Goal: Information Seeking & Learning: Understand process/instructions

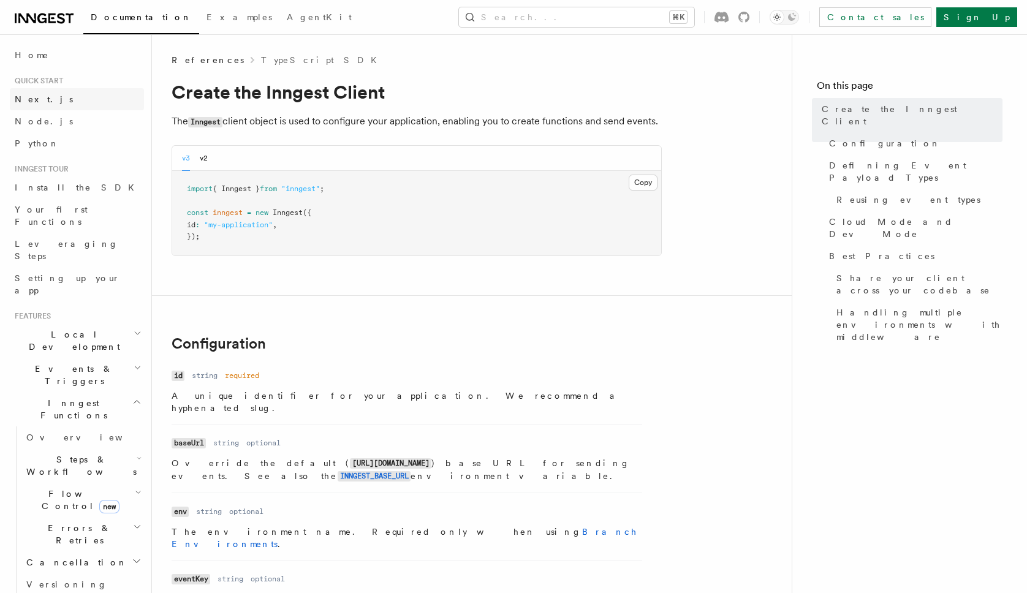
click at [78, 104] on link "Next.js" at bounding box center [77, 99] width 134 height 22
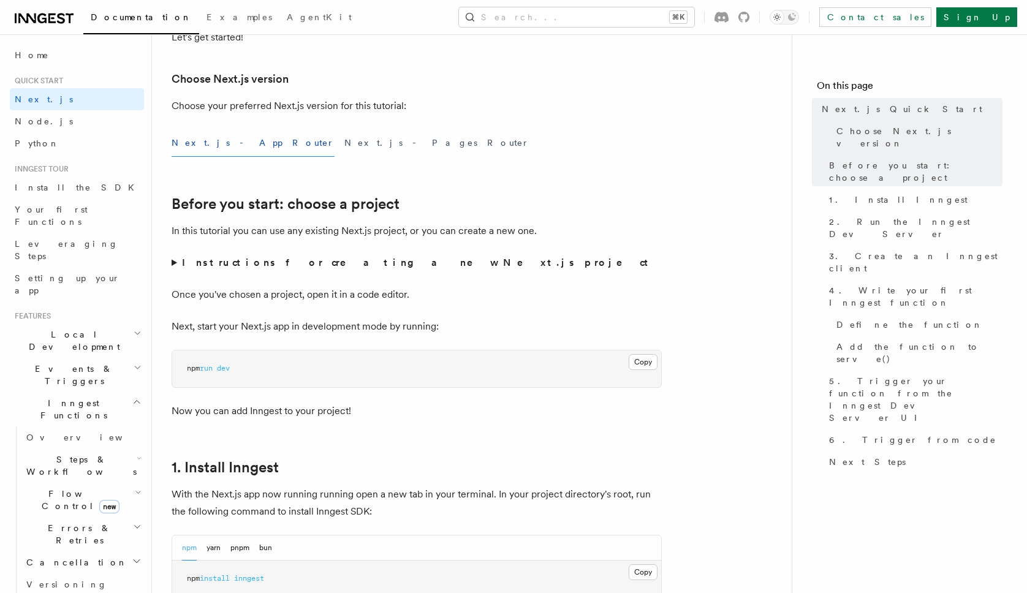
scroll to position [278, 0]
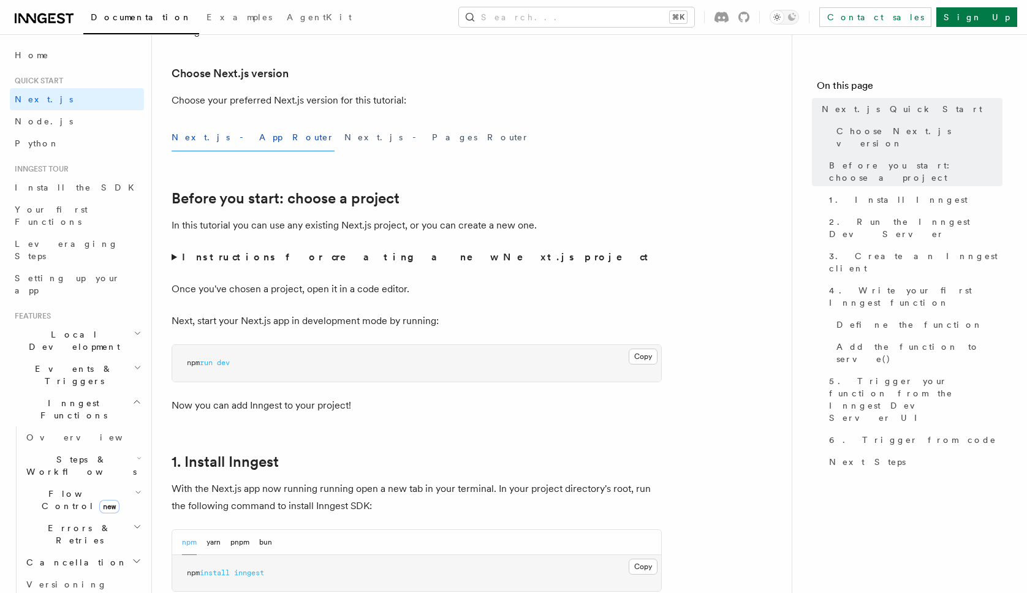
click at [210, 259] on strong "Instructions for creating a new Next.js project" at bounding box center [417, 257] width 471 height 12
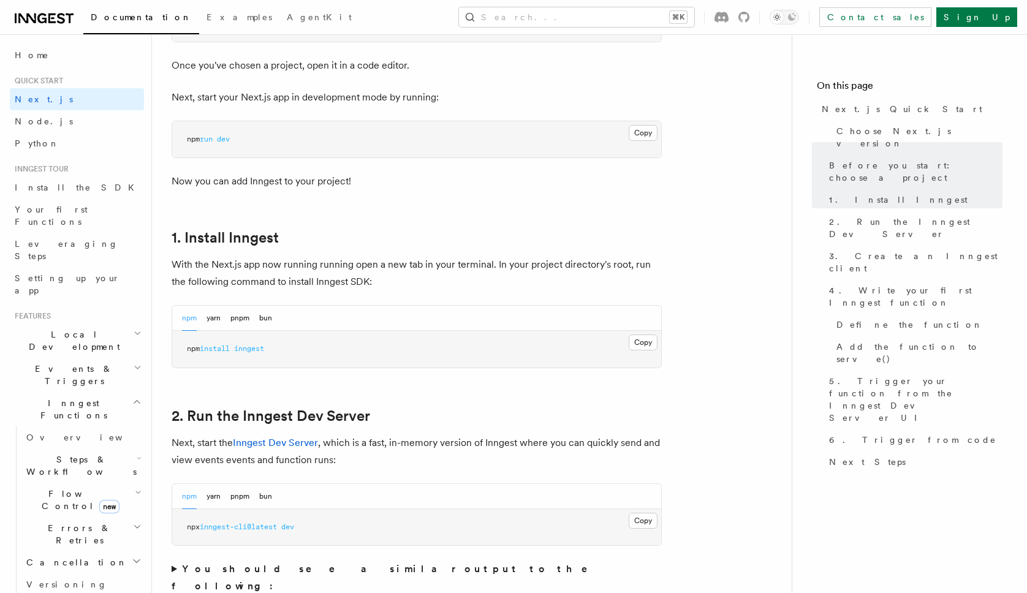
scroll to position [587, 0]
click at [237, 320] on button "pnpm" at bounding box center [239, 317] width 19 height 25
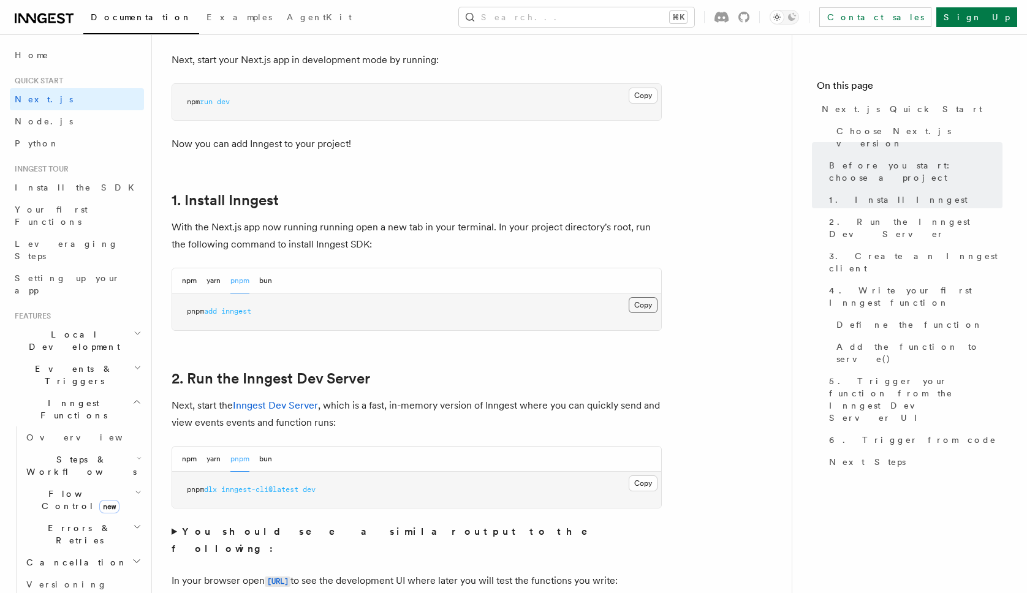
click at [633, 309] on button "Copy Copied" at bounding box center [643, 305] width 29 height 16
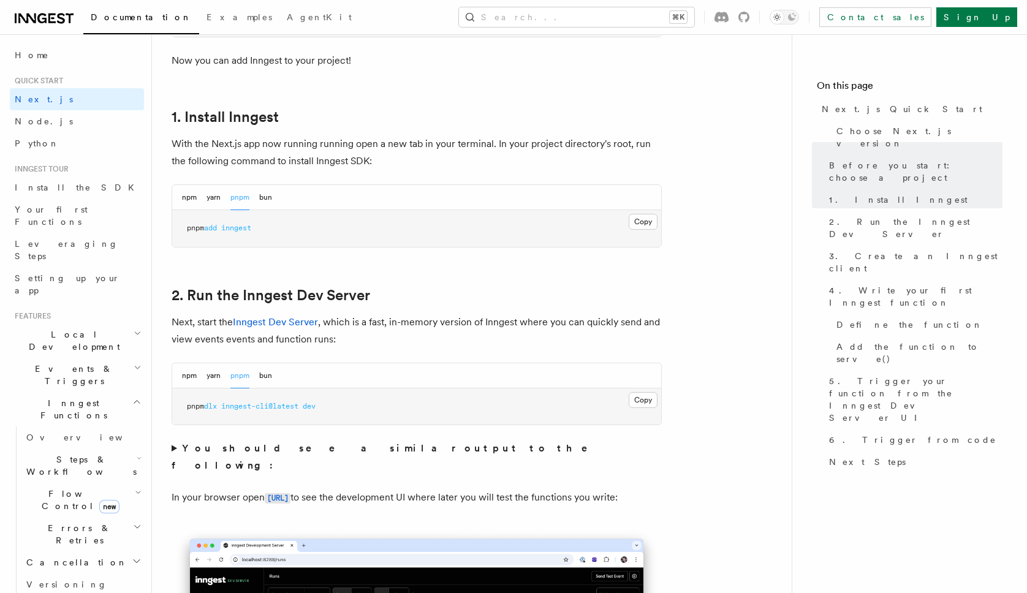
scroll to position [710, 0]
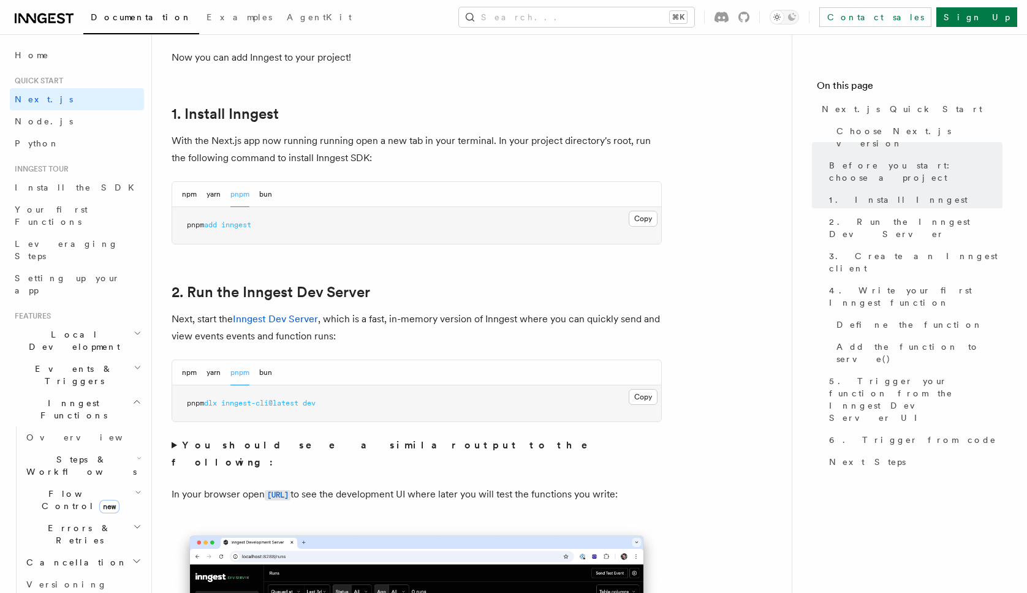
click at [627, 394] on pre "pnpm dlx inngest-cli@latest dev" at bounding box center [416, 403] width 489 height 37
click at [635, 397] on button "Copy Copied" at bounding box center [643, 397] width 29 height 16
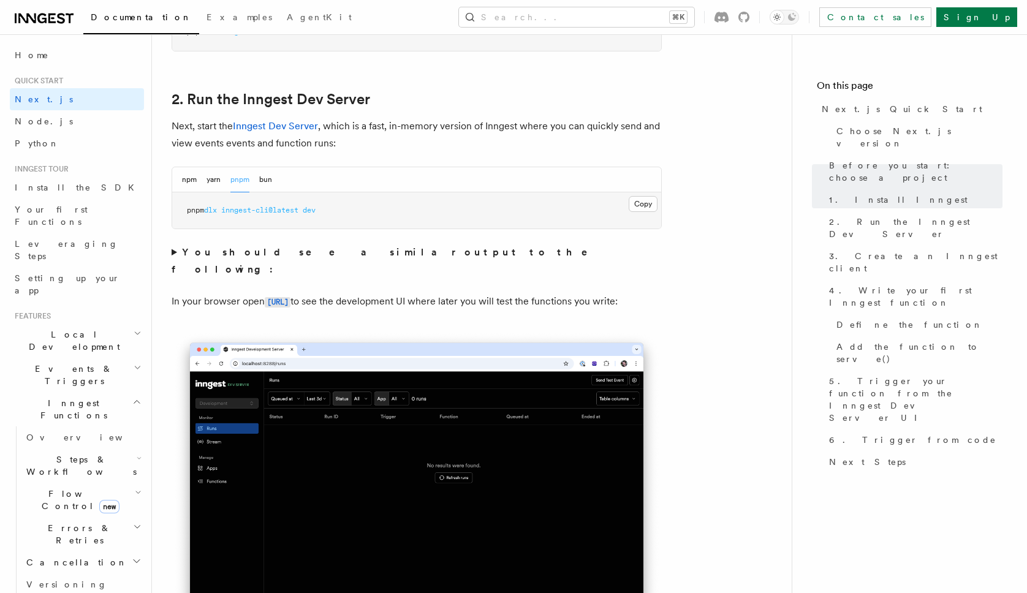
scroll to position [904, 0]
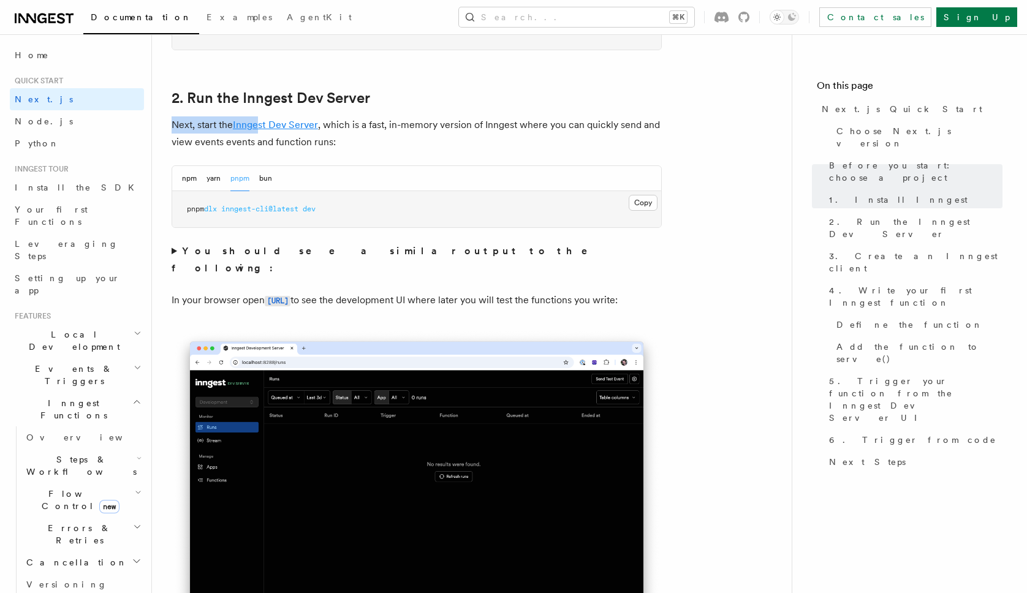
drag, startPoint x: 166, startPoint y: 124, endPoint x: 259, endPoint y: 127, distance: 93.2
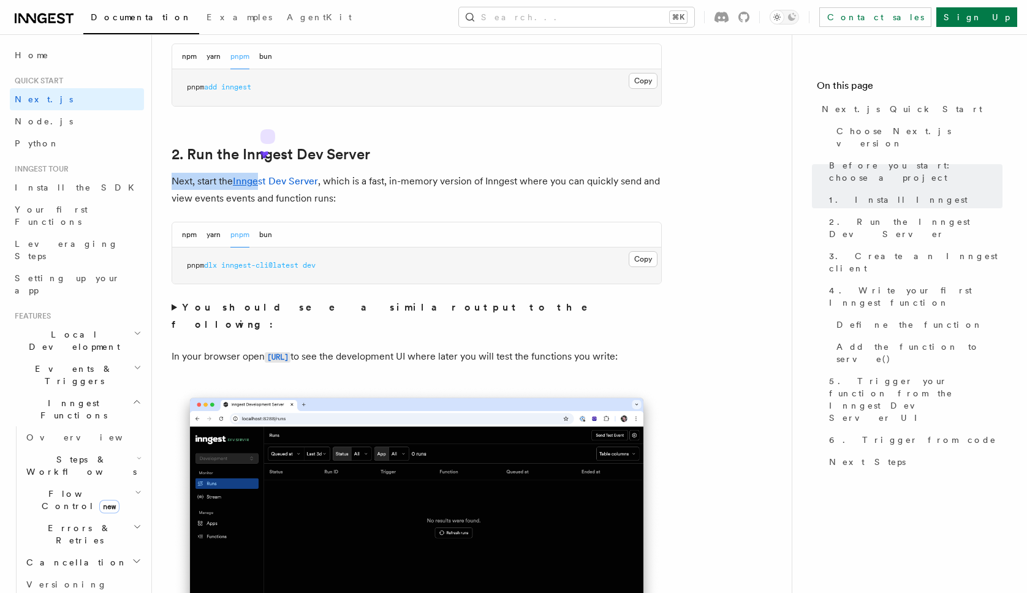
scroll to position [845, 0]
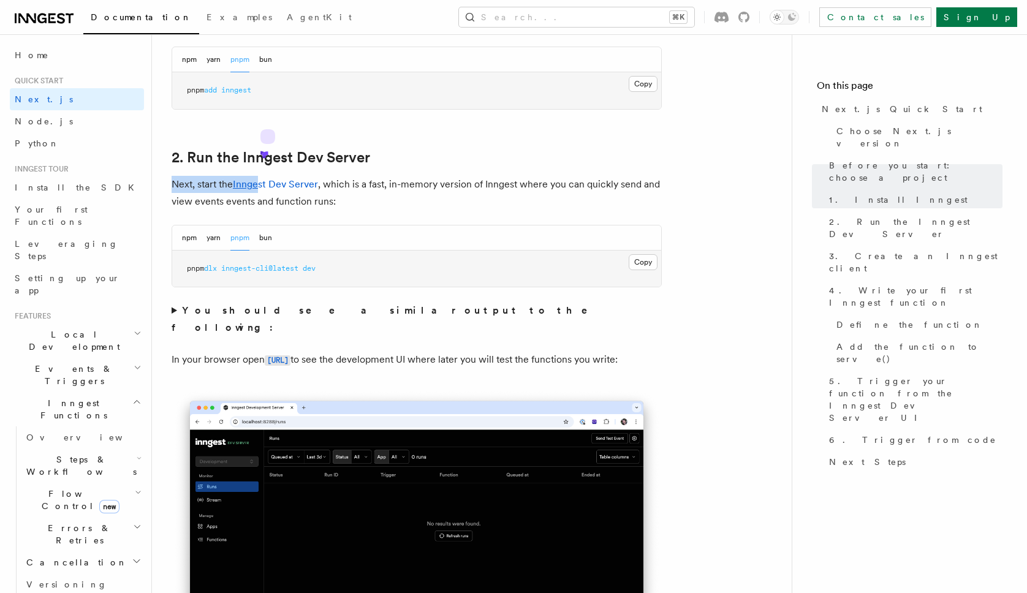
click at [342, 248] on div "npm yarn pnpm bun" at bounding box center [416, 237] width 489 height 25
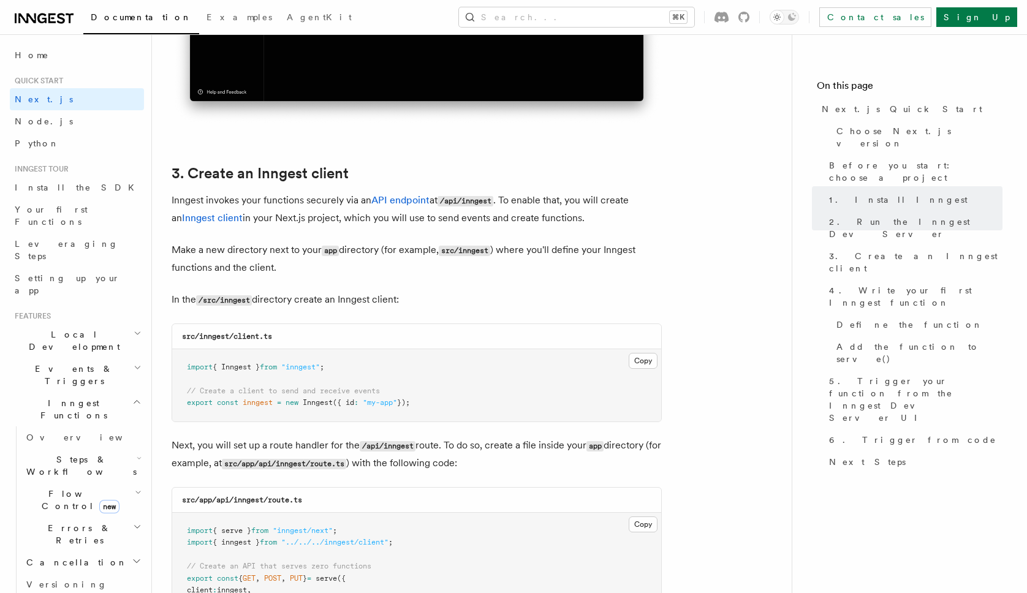
scroll to position [1410, 0]
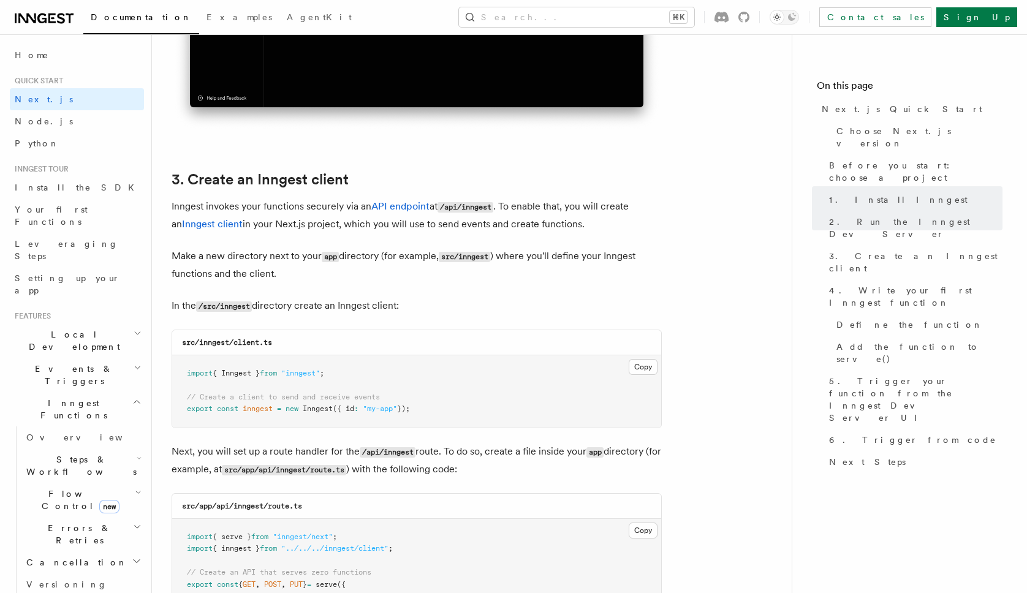
click at [507, 278] on p "Make a new directory next to your app directory (for example, src/inngest ) whe…" at bounding box center [417, 265] width 490 height 35
drag, startPoint x: 201, startPoint y: 343, endPoint x: 273, endPoint y: 340, distance: 72.4
click at [272, 340] on code "src/inngest/client.ts" at bounding box center [227, 342] width 90 height 9
click at [241, 344] on code "src/inngest/client.ts" at bounding box center [227, 342] width 90 height 9
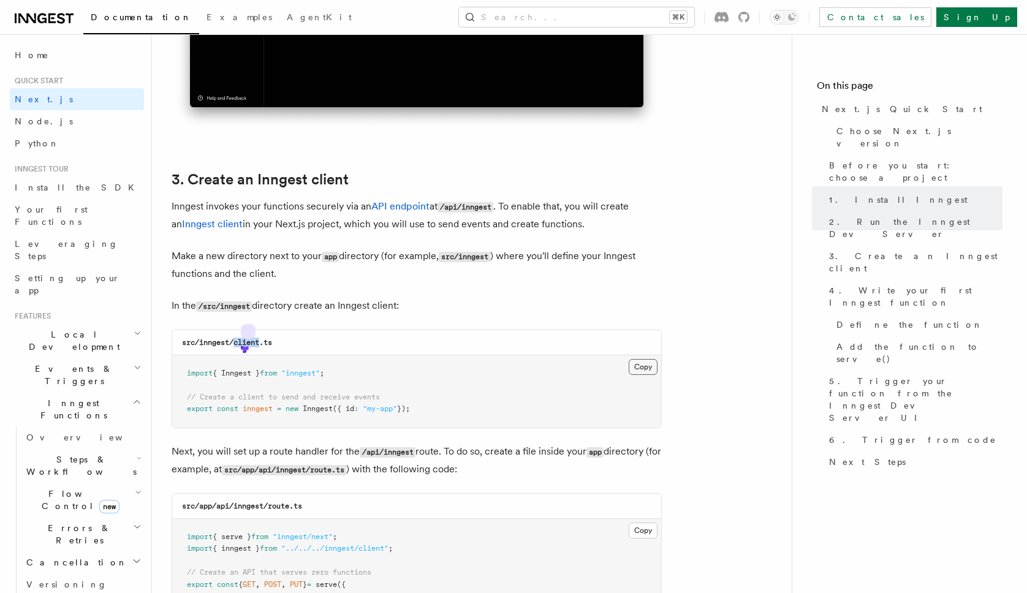
click at [646, 363] on button "Copy Copied" at bounding box center [643, 367] width 29 height 16
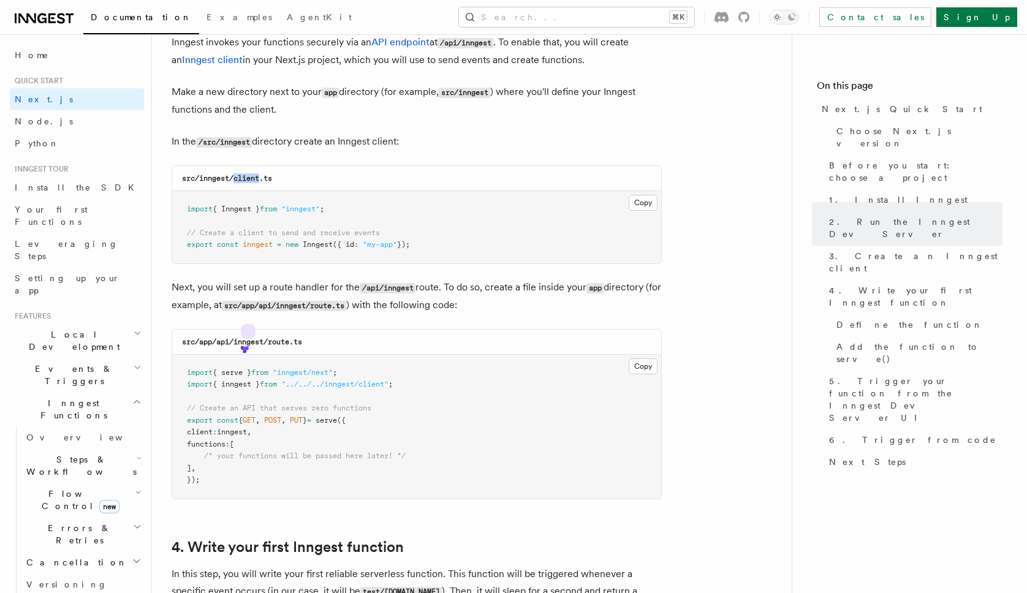
scroll to position [1576, 0]
click at [244, 344] on code "src/app/api/inngest/route.ts" at bounding box center [242, 340] width 120 height 9
copy code "inngest"
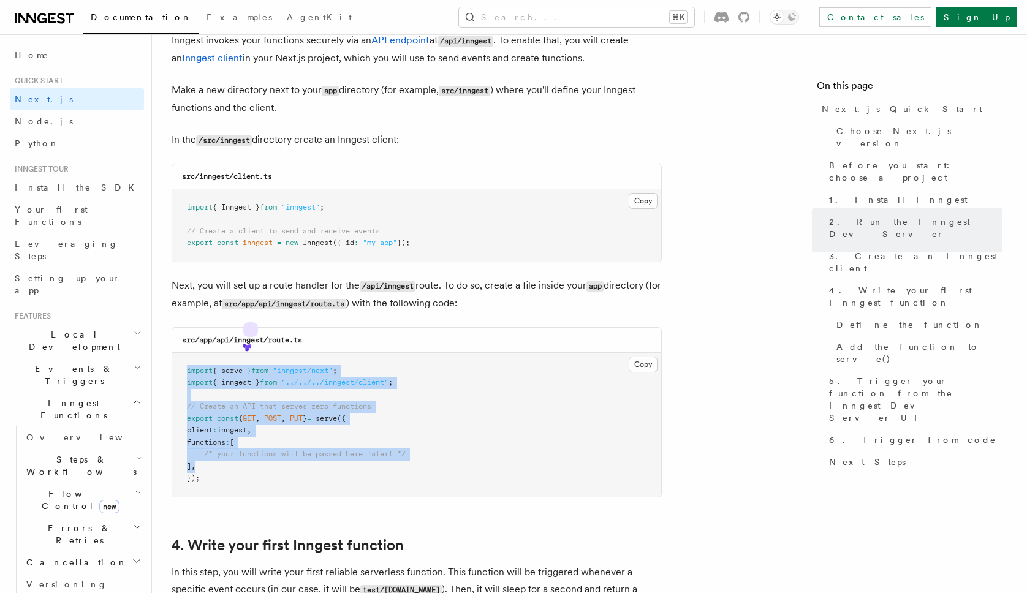
drag, startPoint x: 216, startPoint y: 474, endPoint x: 180, endPoint y: 361, distance: 118.2
click at [180, 361] on pre "import { serve } from "inngest/next" ; import { inngest } from "../../../innges…" at bounding box center [416, 425] width 489 height 144
copy code "import { serve } from "inngest/next" ; import { inngest } from "../../../innges…"
drag, startPoint x: 212, startPoint y: 481, endPoint x: 164, endPoint y: 373, distance: 118.2
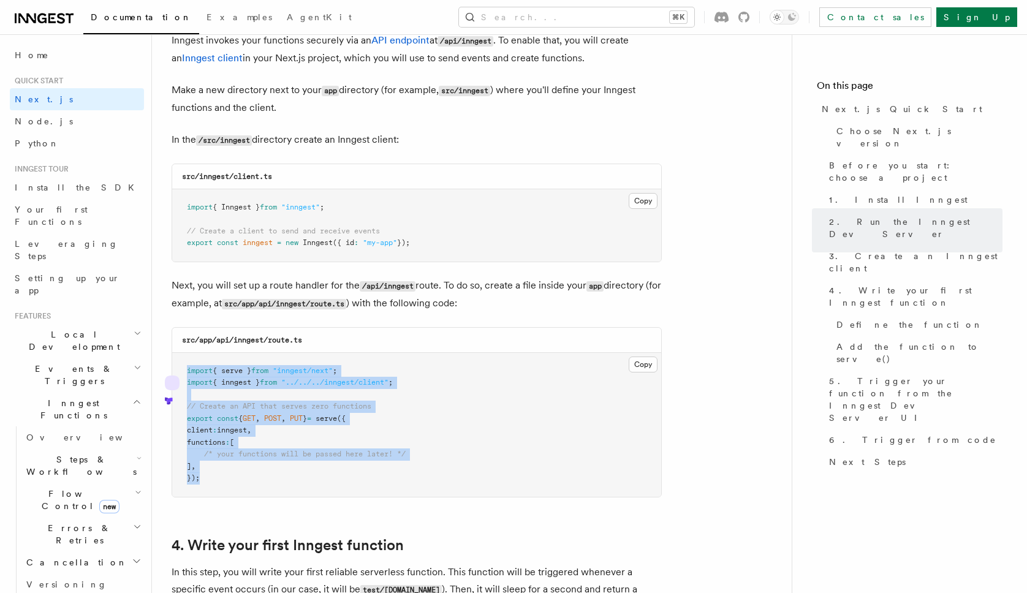
click at [294, 229] on span "// Create a client to send and receive events" at bounding box center [283, 231] width 193 height 9
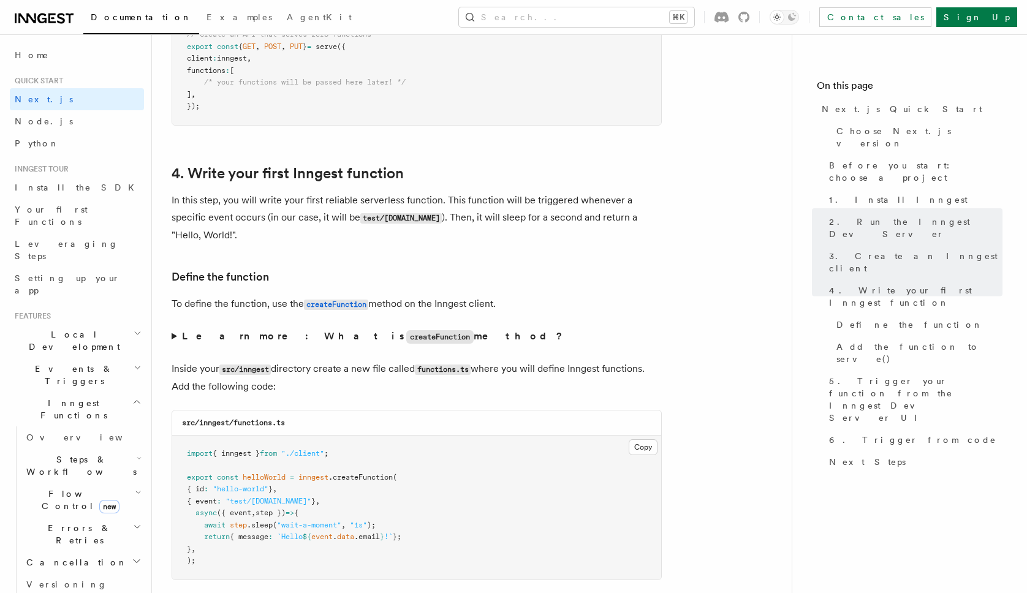
scroll to position [1947, 0]
click at [560, 279] on h3 "Define the function" at bounding box center [417, 277] width 490 height 17
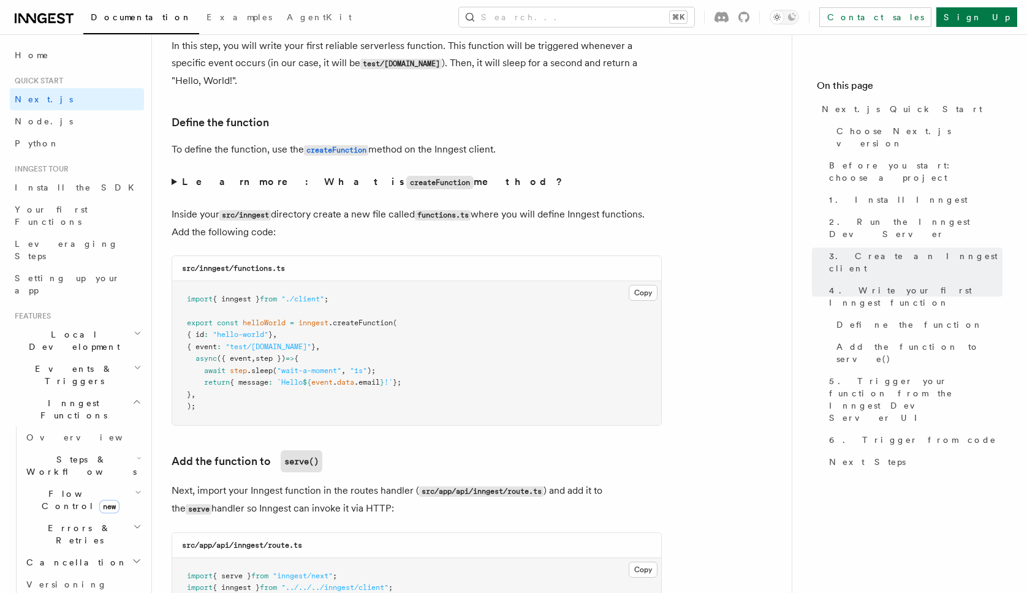
scroll to position [2076, 0]
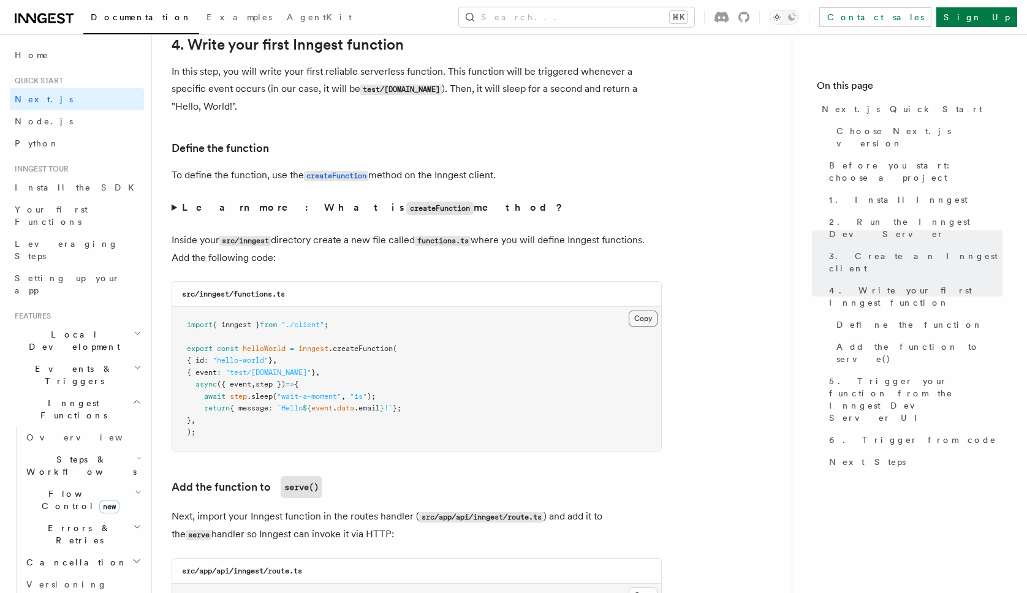
click at [644, 322] on button "Copy Copied" at bounding box center [643, 319] width 29 height 16
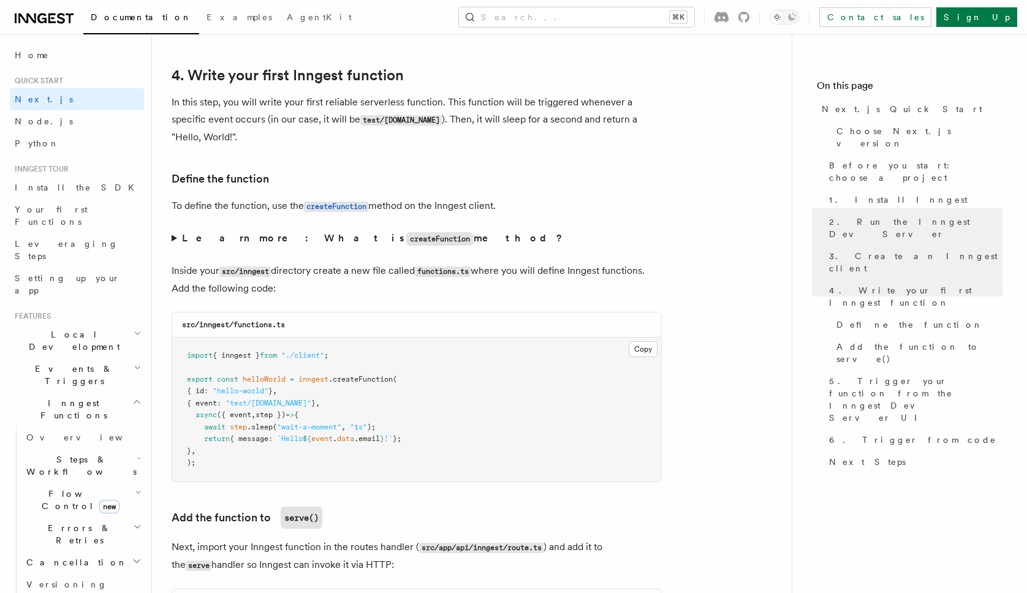
click at [230, 240] on strong "Learn more: What is createFunction method?" at bounding box center [373, 238] width 383 height 12
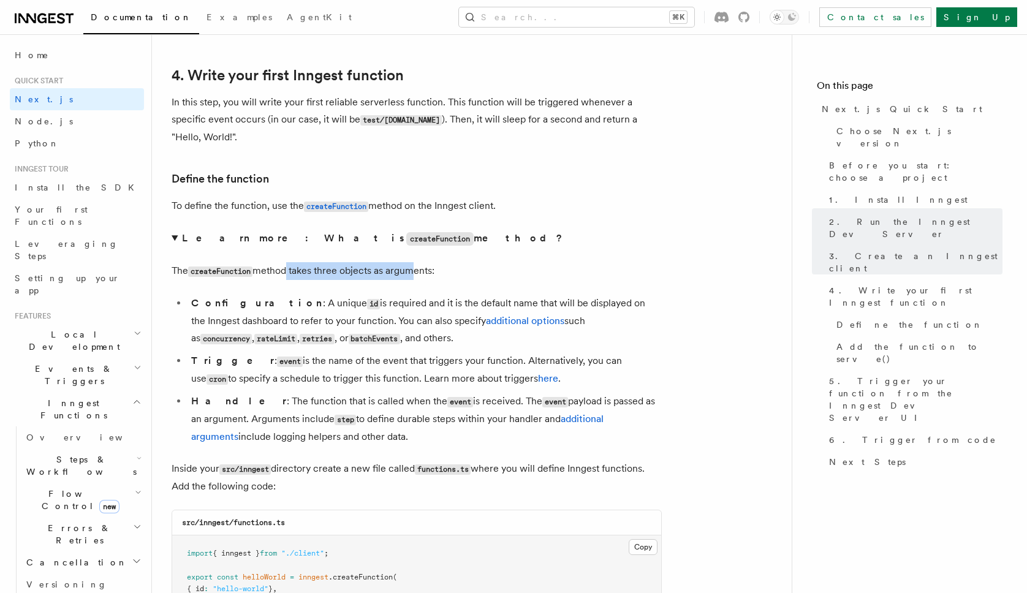
drag, startPoint x: 284, startPoint y: 271, endPoint x: 414, endPoint y: 282, distance: 129.7
click at [414, 280] on p "The createFunction method takes three objects as arguments:" at bounding box center [417, 271] width 490 height 18
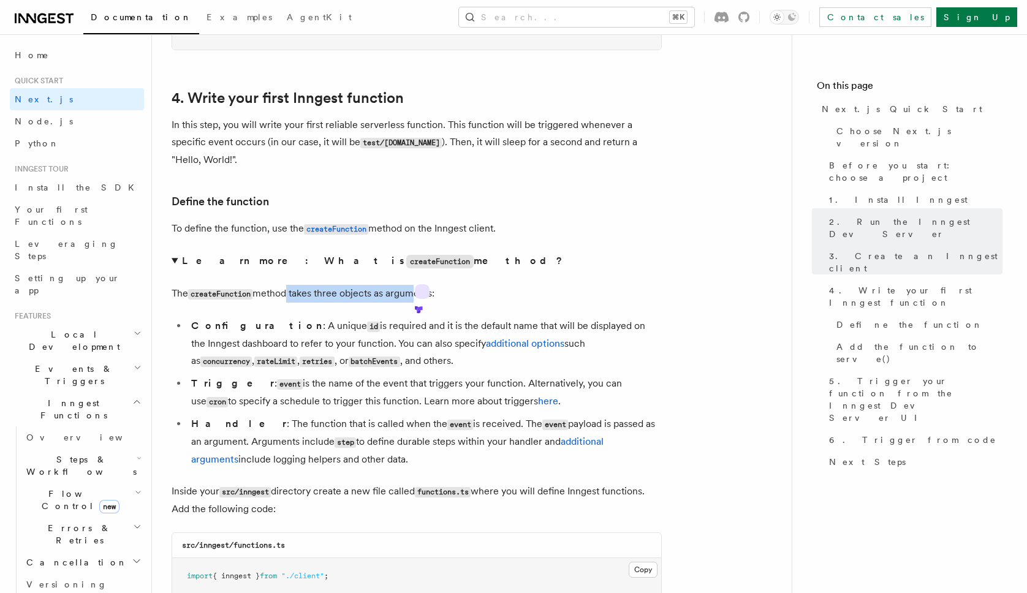
scroll to position [2012, 0]
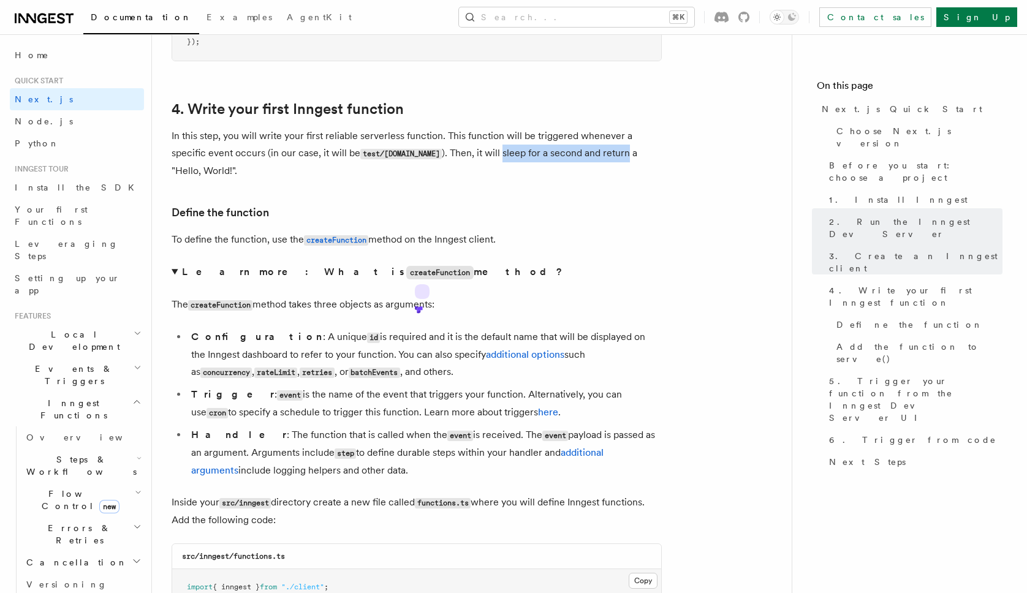
drag, startPoint x: 495, startPoint y: 149, endPoint x: 618, endPoint y: 148, distance: 122.5
click at [618, 148] on p "In this step, you will write your first reliable serverless function. This func…" at bounding box center [417, 153] width 490 height 52
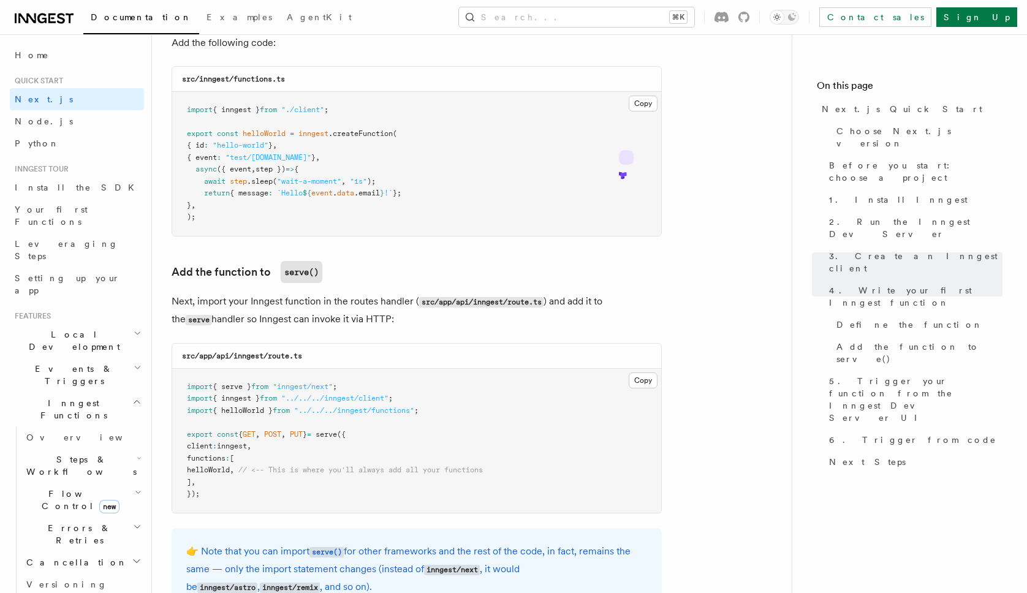
scroll to position [2490, 0]
click at [230, 473] on span "helloWorld" at bounding box center [208, 468] width 43 height 9
copy span "helloWorld"
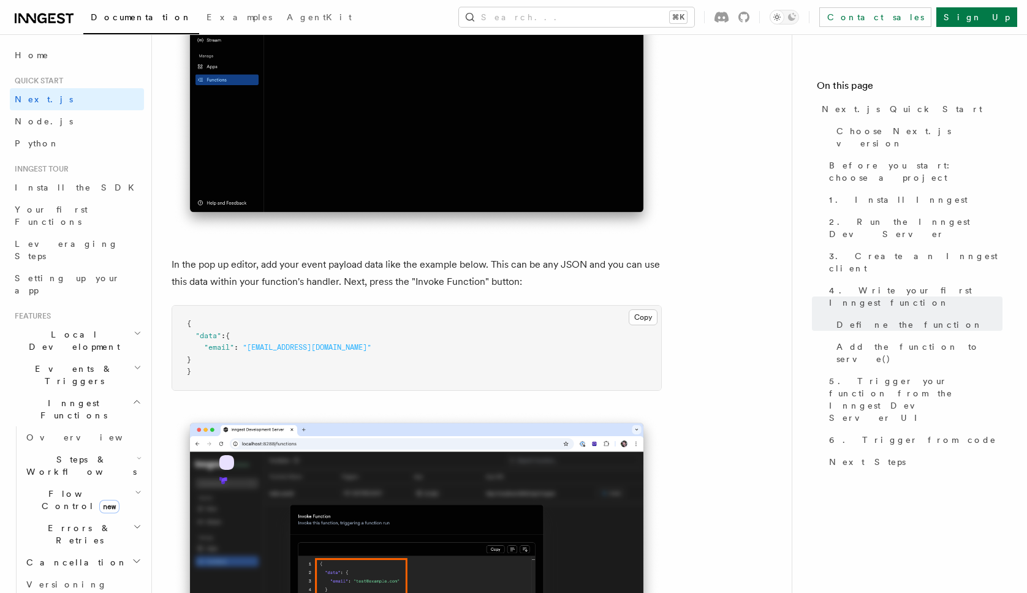
scroll to position [3756, 0]
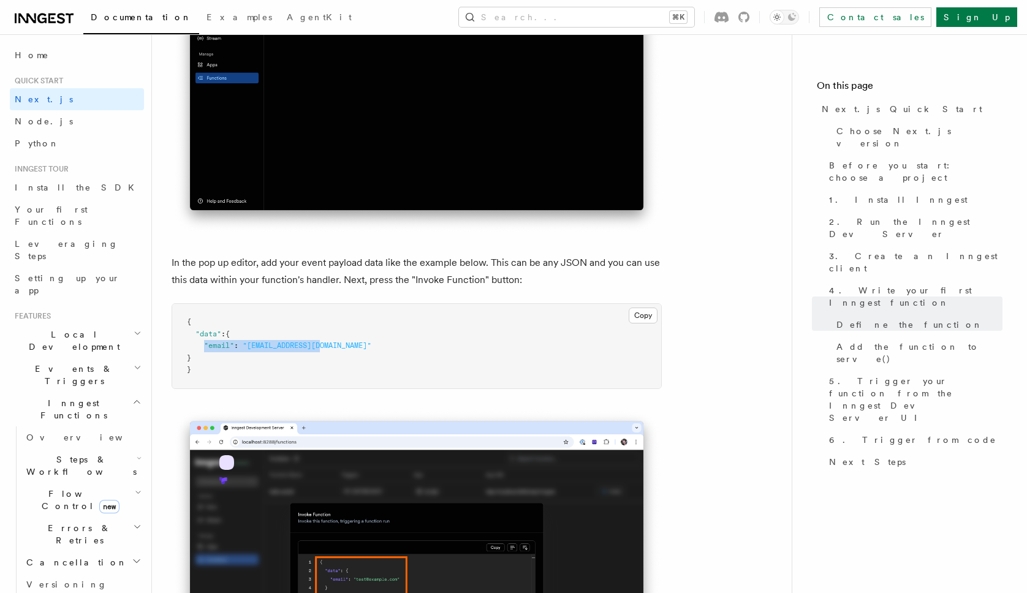
copy span ""email" : "[EMAIL_ADDRESS][DOMAIN_NAME]""
drag, startPoint x: 204, startPoint y: 352, endPoint x: 335, endPoint y: 357, distance: 130.6
click at [335, 357] on pre "{ "data" : { "email" : "[EMAIL_ADDRESS][DOMAIN_NAME]" } }" at bounding box center [416, 346] width 489 height 85
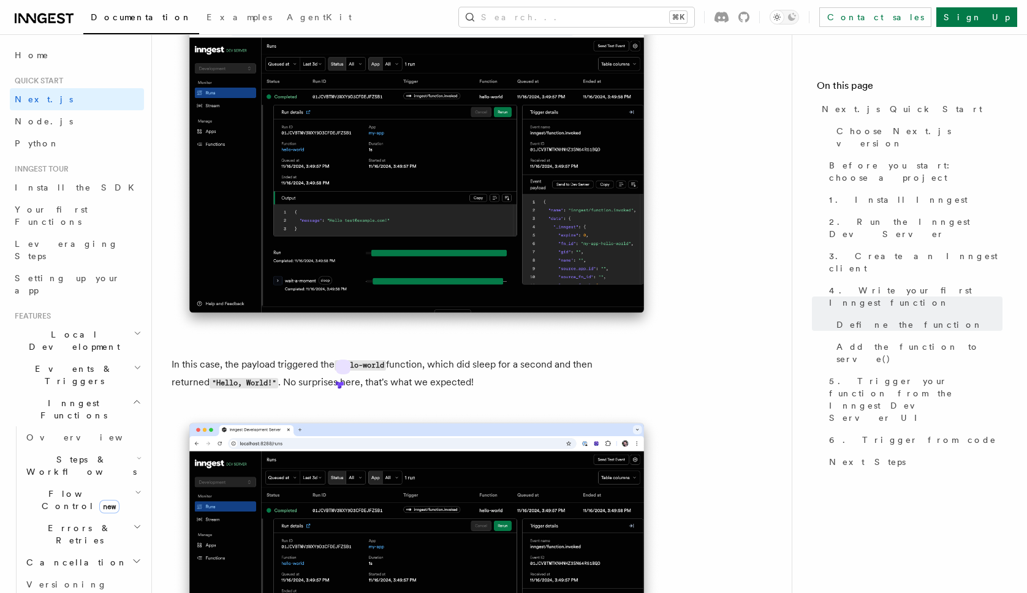
scroll to position [4935, 0]
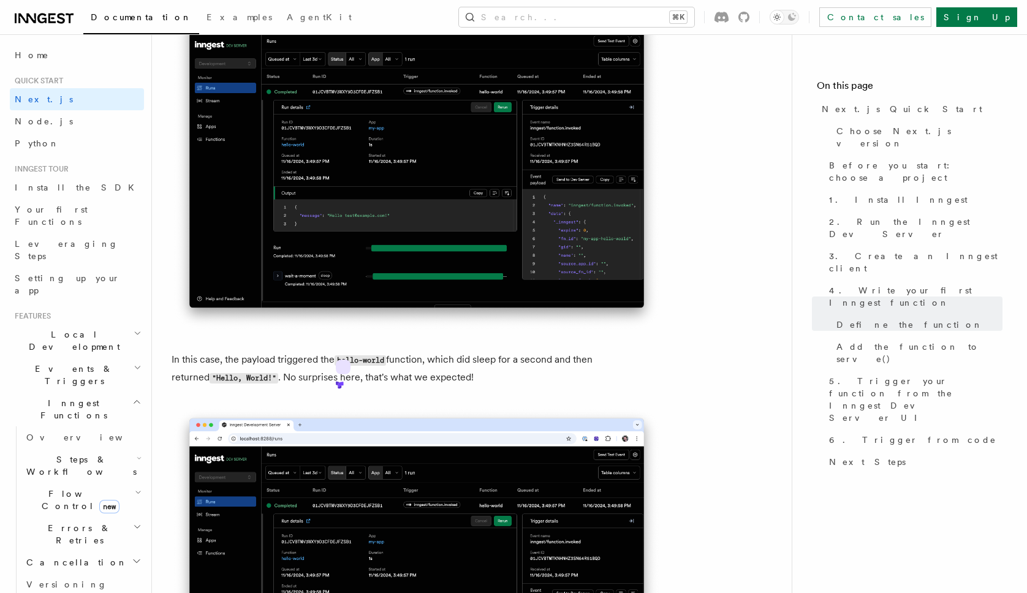
click at [229, 368] on p "In this case, the payload triggered the hello-world function, which did sleep f…" at bounding box center [417, 369] width 490 height 36
drag, startPoint x: 229, startPoint y: 368, endPoint x: 291, endPoint y: 366, distance: 61.9
click at [291, 366] on p "In this case, the payload triggered the hello-world function, which did sleep f…" at bounding box center [417, 369] width 490 height 36
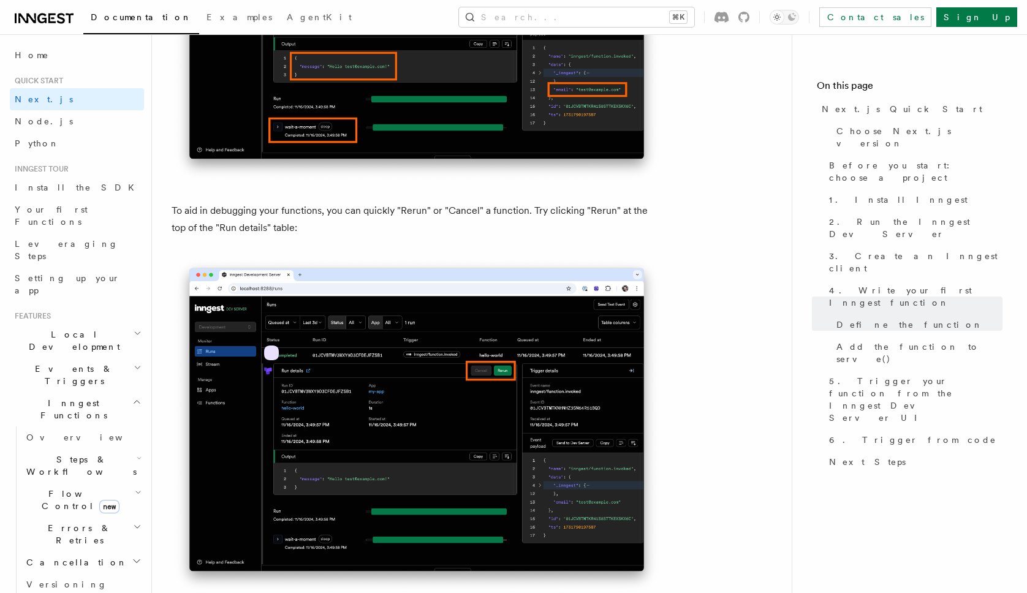
scroll to position [5478, 0]
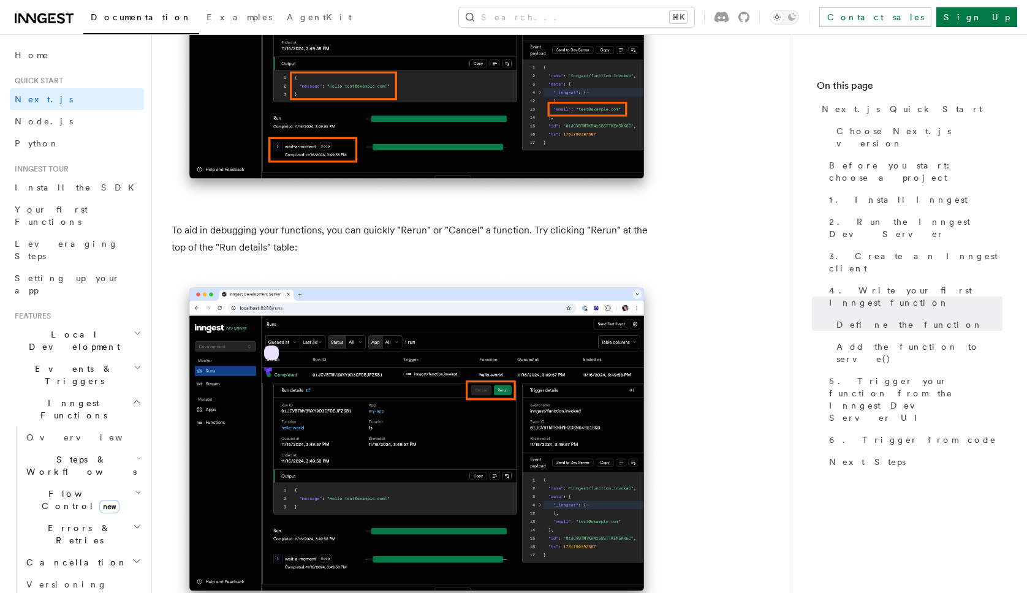
click at [211, 235] on p "To aid in debugging your functions, you can quickly "Rerun" or "Cancel" a funct…" at bounding box center [417, 239] width 490 height 34
click at [192, 233] on p "To aid in debugging your functions, you can quickly "Rerun" or "Cancel" a funct…" at bounding box center [417, 239] width 490 height 34
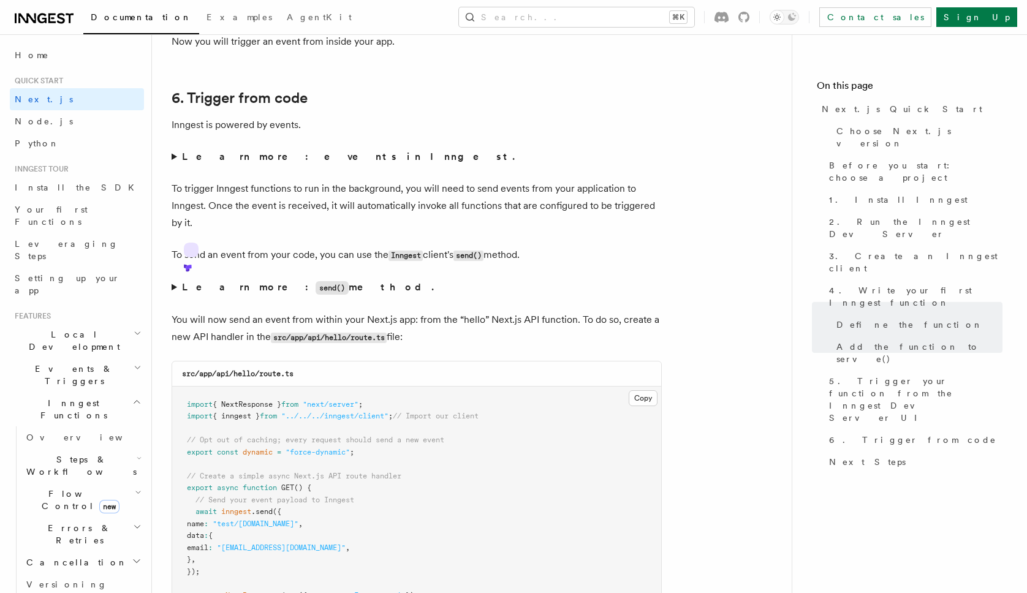
scroll to position [6443, 0]
click at [460, 232] on p "To trigger Inngest functions to run in the background, you will need to send ev…" at bounding box center [417, 206] width 490 height 51
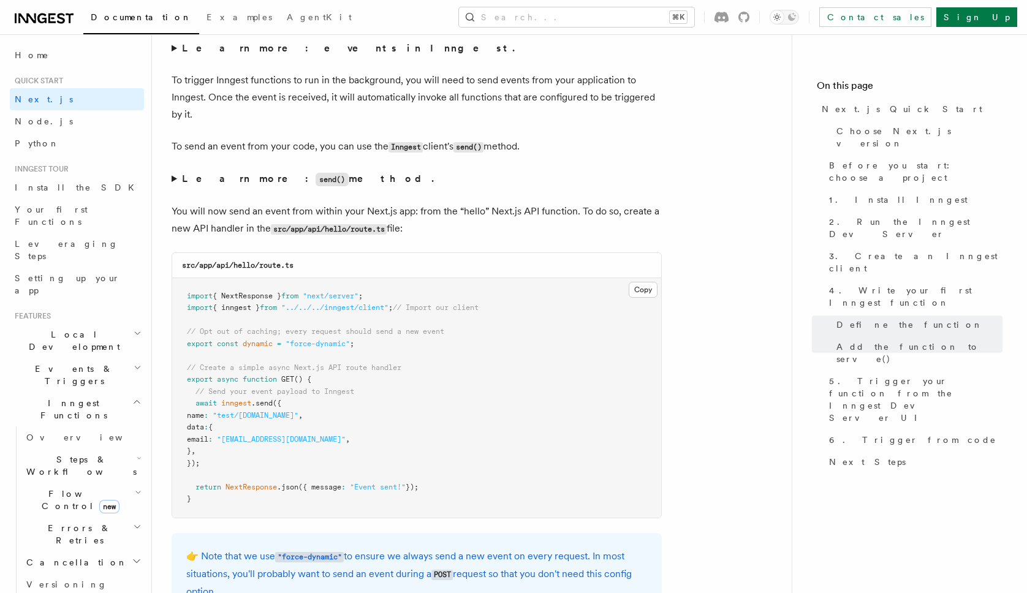
scroll to position [6553, 0]
click at [460, 236] on p "You will now send an event from within your Next.js app: from the “hello” Next.…" at bounding box center [417, 219] width 490 height 35
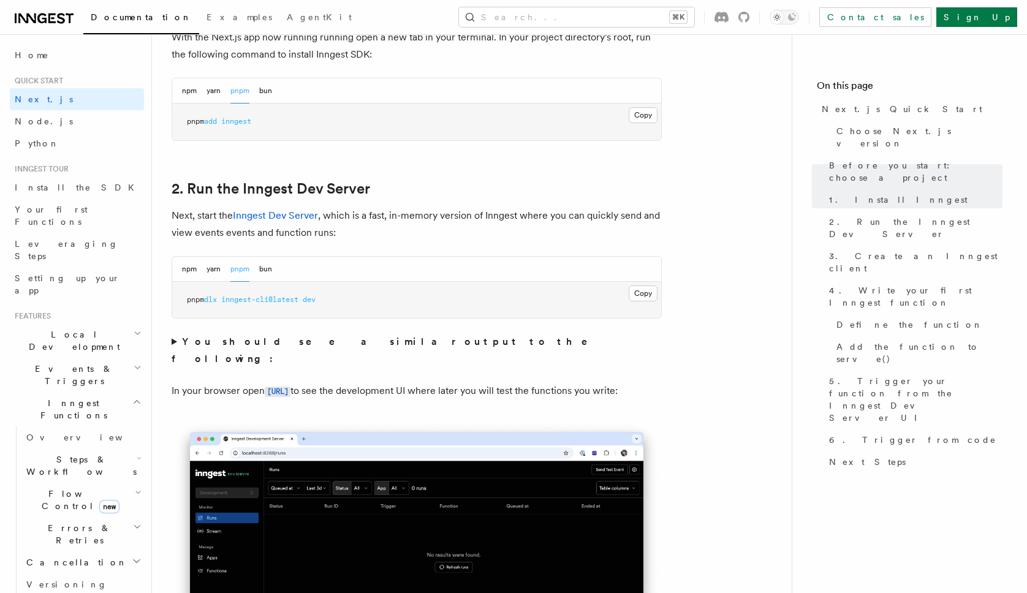
scroll to position [802, 0]
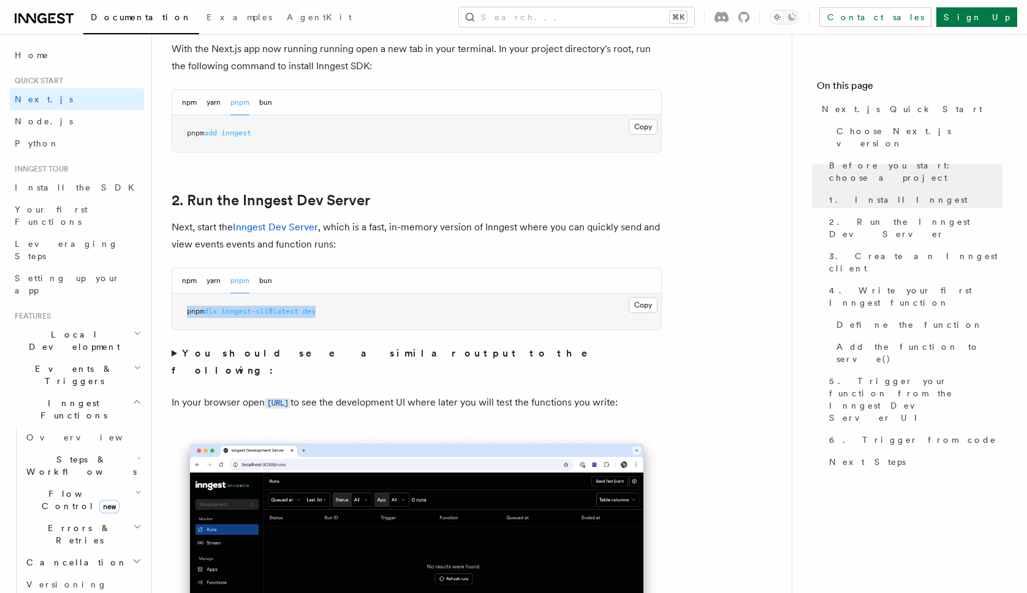
copy span "pnpm dlx inngest-cli@latest dev"
drag, startPoint x: 345, startPoint y: 319, endPoint x: 175, endPoint y: 312, distance: 170.5
click at [175, 312] on pre "pnpm dlx inngest-cli@latest dev" at bounding box center [416, 311] width 489 height 37
